Goal: Task Accomplishment & Management: Manage account settings

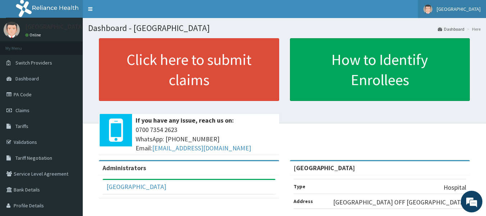
click at [458, 11] on span "[GEOGRAPHIC_DATA]" at bounding box center [459, 9] width 44 height 6
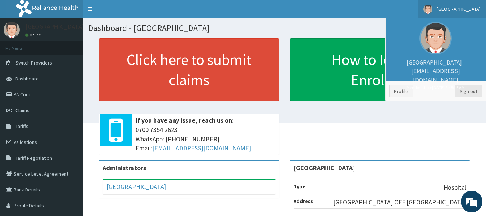
click at [472, 94] on link "Sign out" at bounding box center [468, 91] width 27 height 12
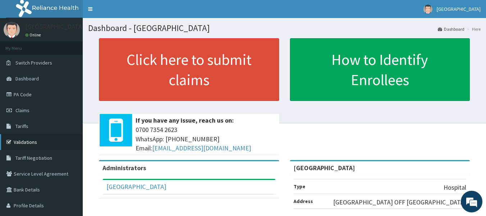
click at [41, 140] on link "Validations" at bounding box center [41, 142] width 83 height 16
